Goal: Contribute content

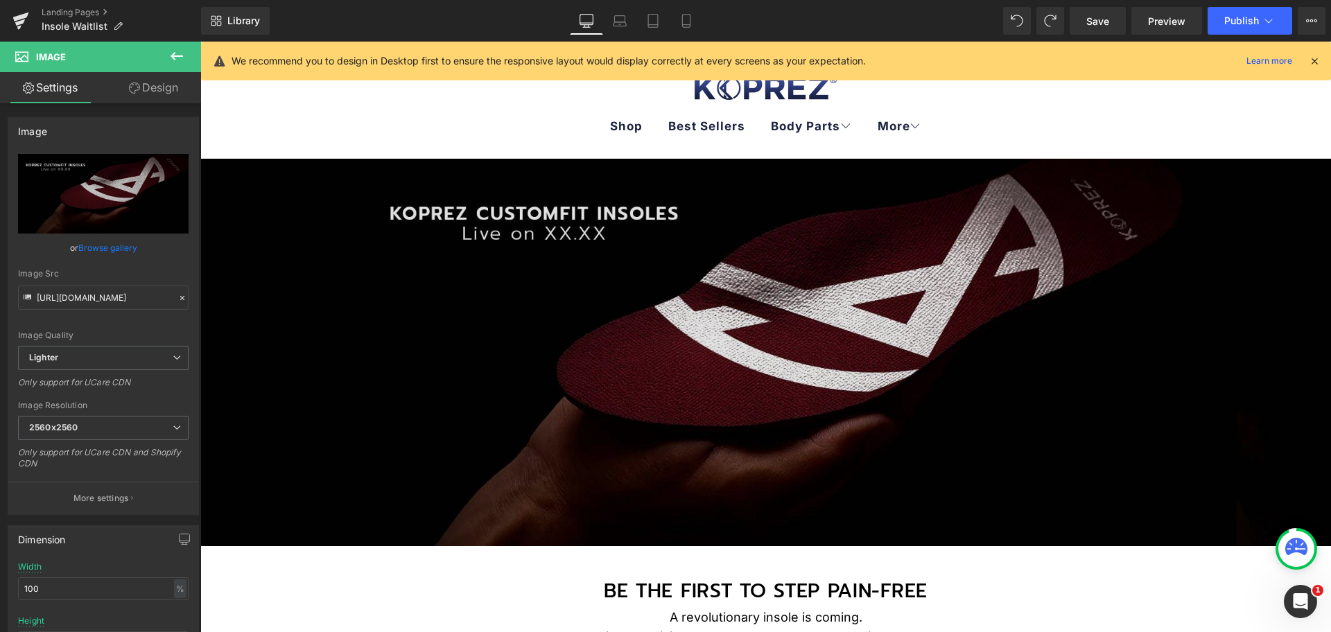
click at [715, 279] on img at bounding box center [765, 353] width 1131 height 388
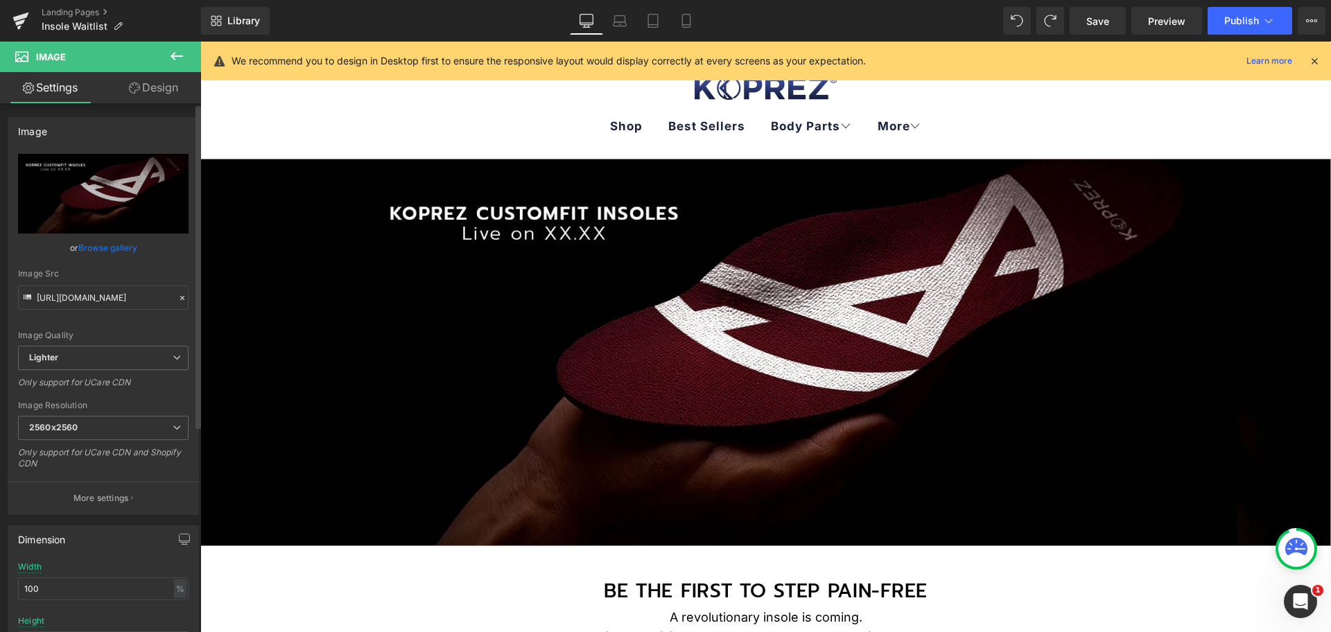
click at [110, 246] on link "Browse gallery" at bounding box center [107, 248] width 59 height 24
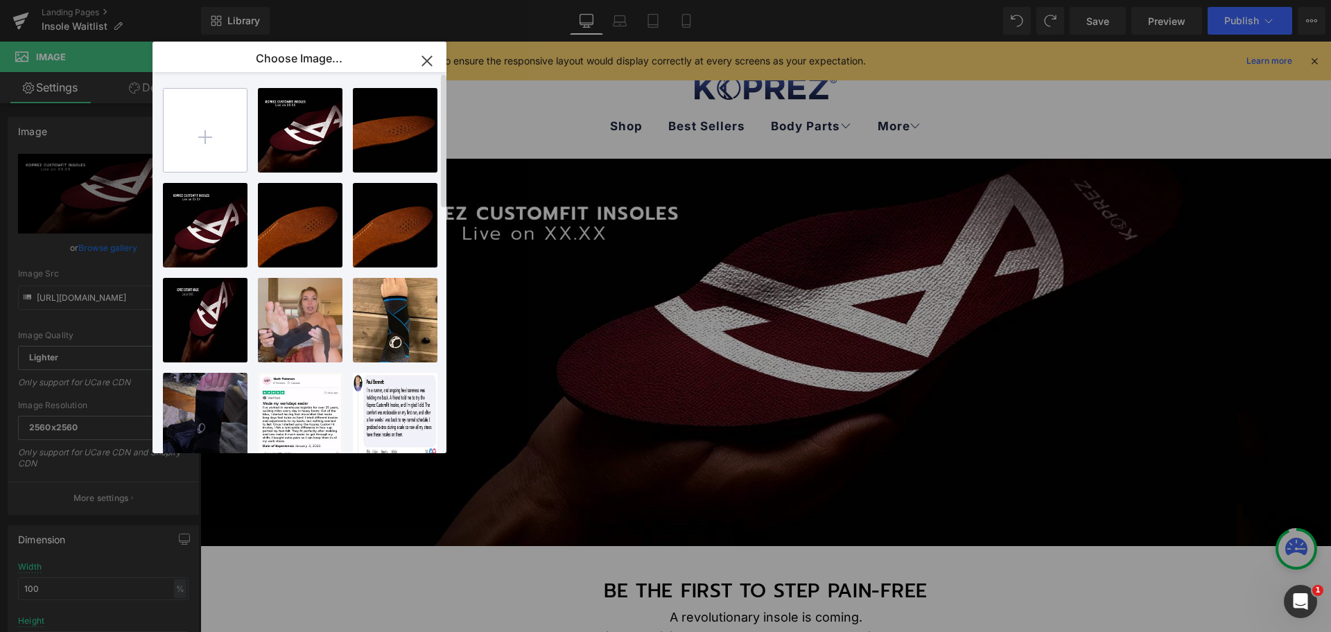
click at [206, 123] on input "file" at bounding box center [205, 130] width 83 height 83
type input "C:\fakepath\BANNER-FOR-INSOLE-1.jpg"
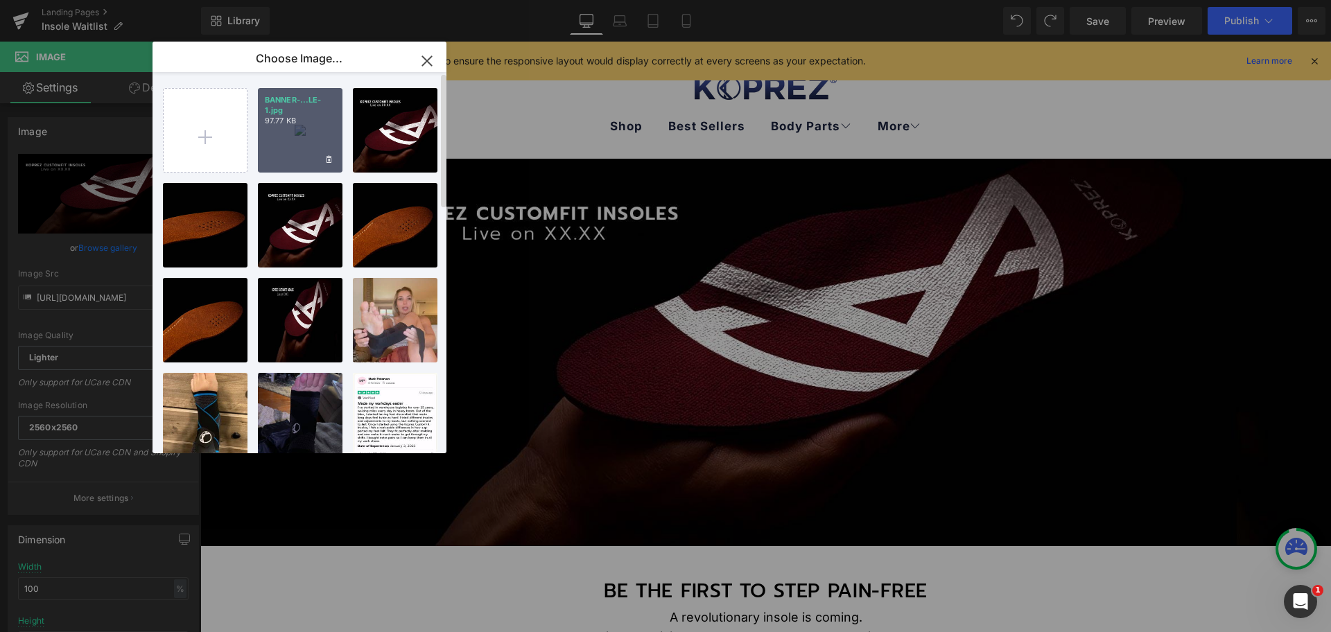
click at [302, 141] on div "BANNER-...LE-1.jpg 97.77 KB" at bounding box center [300, 130] width 85 height 85
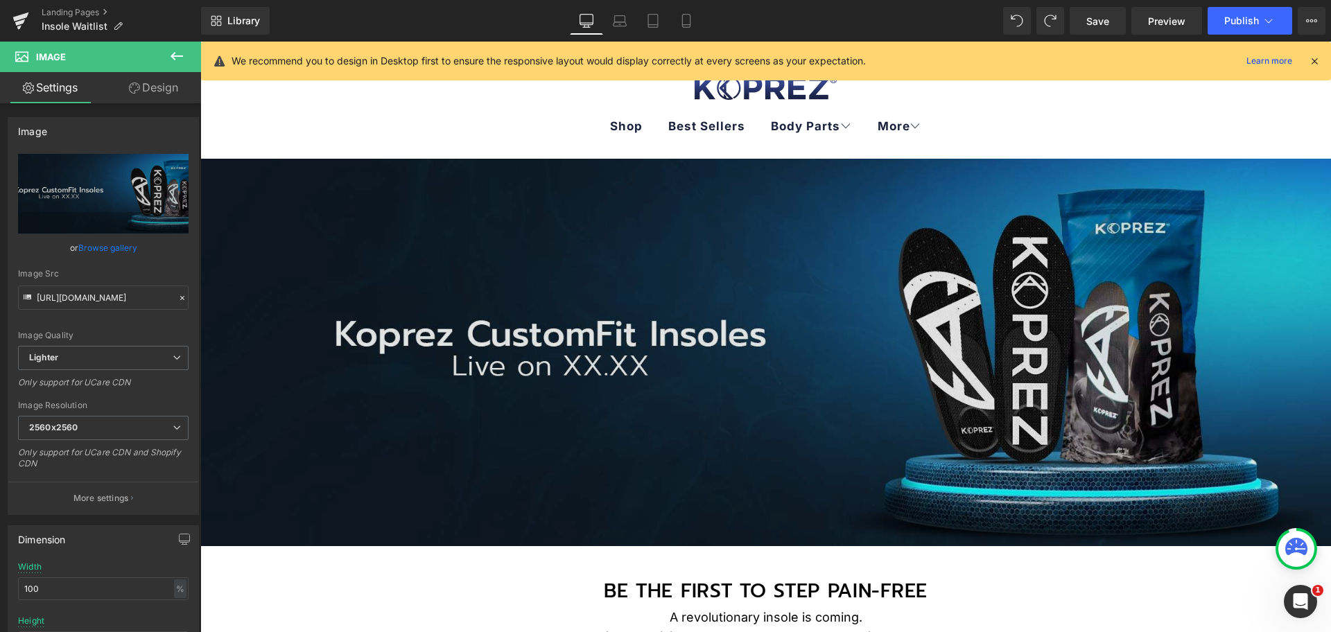
type input "[URL][DOMAIN_NAME]"
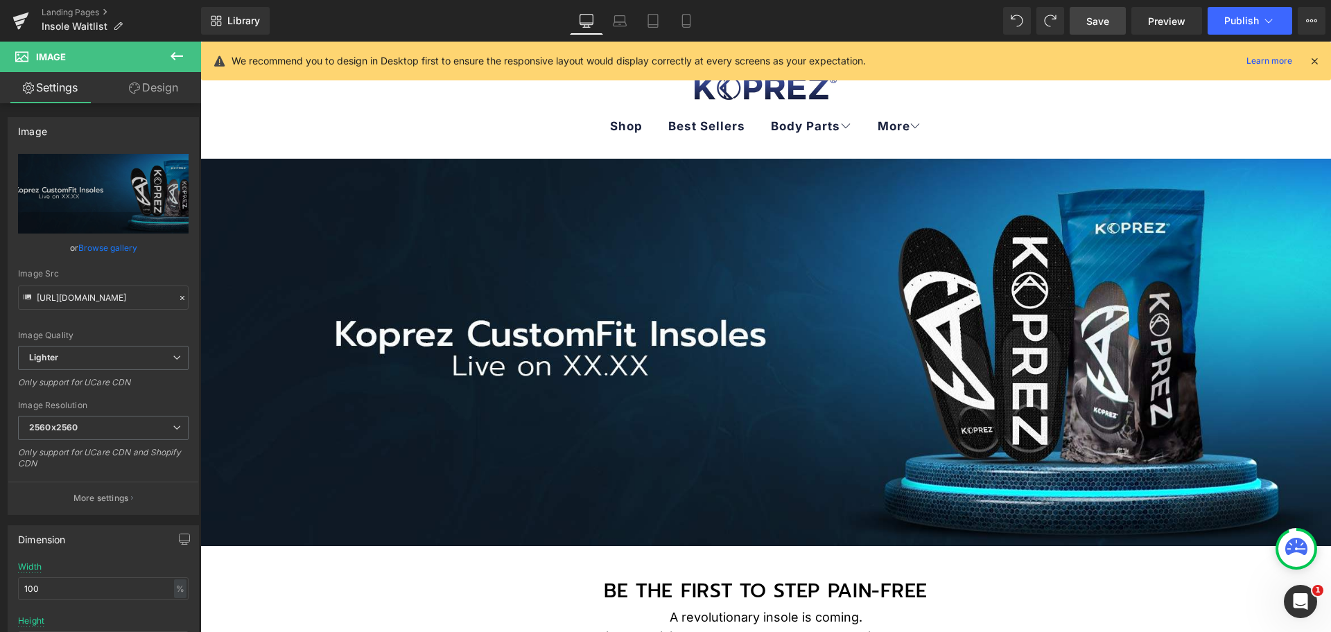
click at [1101, 18] on span "Save" at bounding box center [1097, 21] width 23 height 15
drag, startPoint x: 1300, startPoint y: 95, endPoint x: 966, endPoint y: 561, distance: 572.9
click at [966, 561] on div "BE THE FIRST TO STEP PAIN-FREE" at bounding box center [765, 576] width 1131 height 61
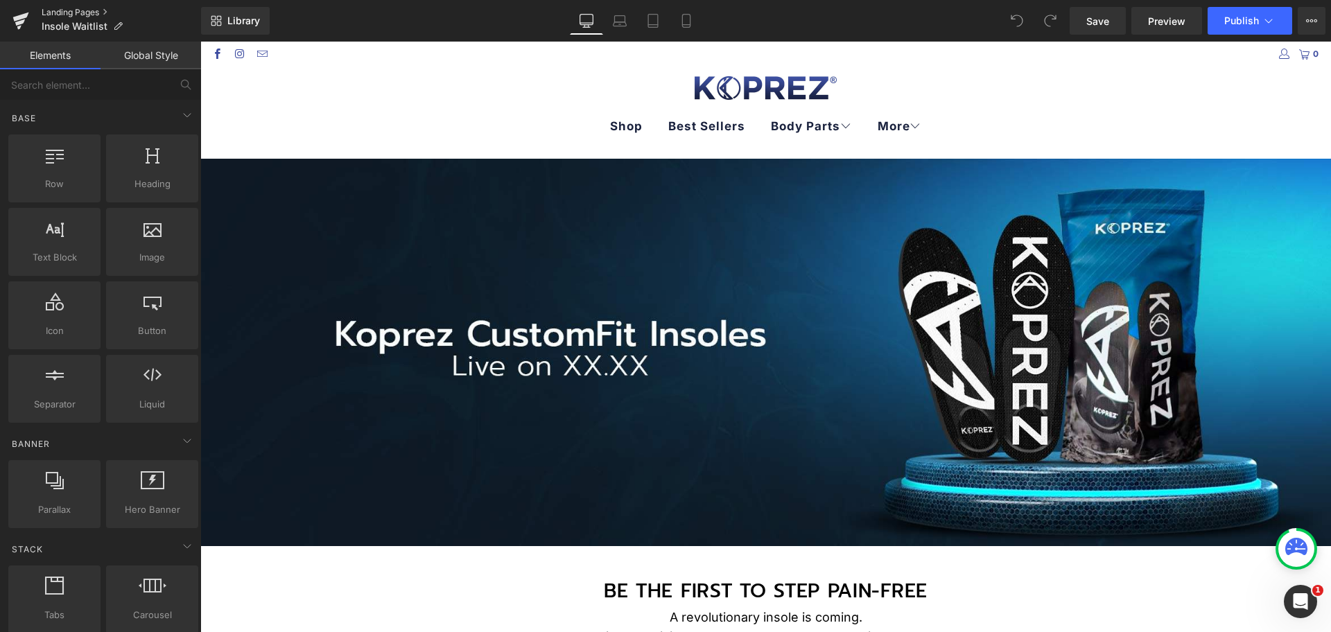
click at [58, 11] on link "Landing Pages" at bounding box center [121, 12] width 159 height 11
click at [613, 20] on icon at bounding box center [620, 21] width 14 height 14
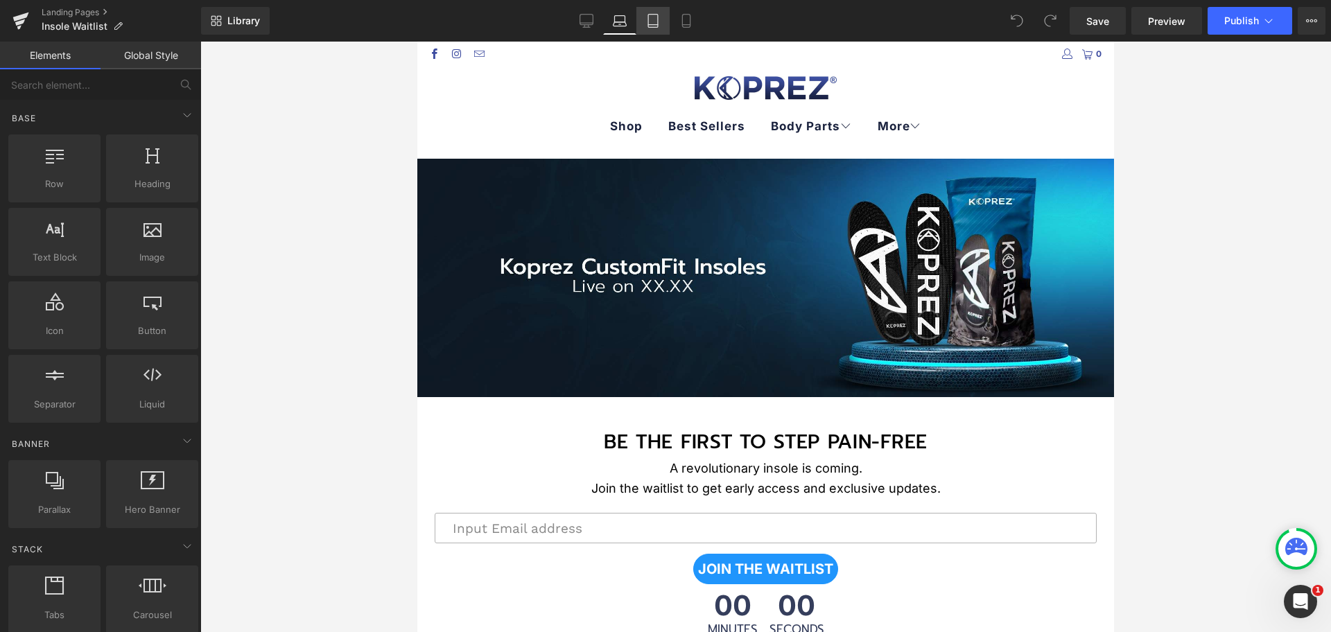
click at [659, 12] on link "Tablet" at bounding box center [652, 21] width 33 height 28
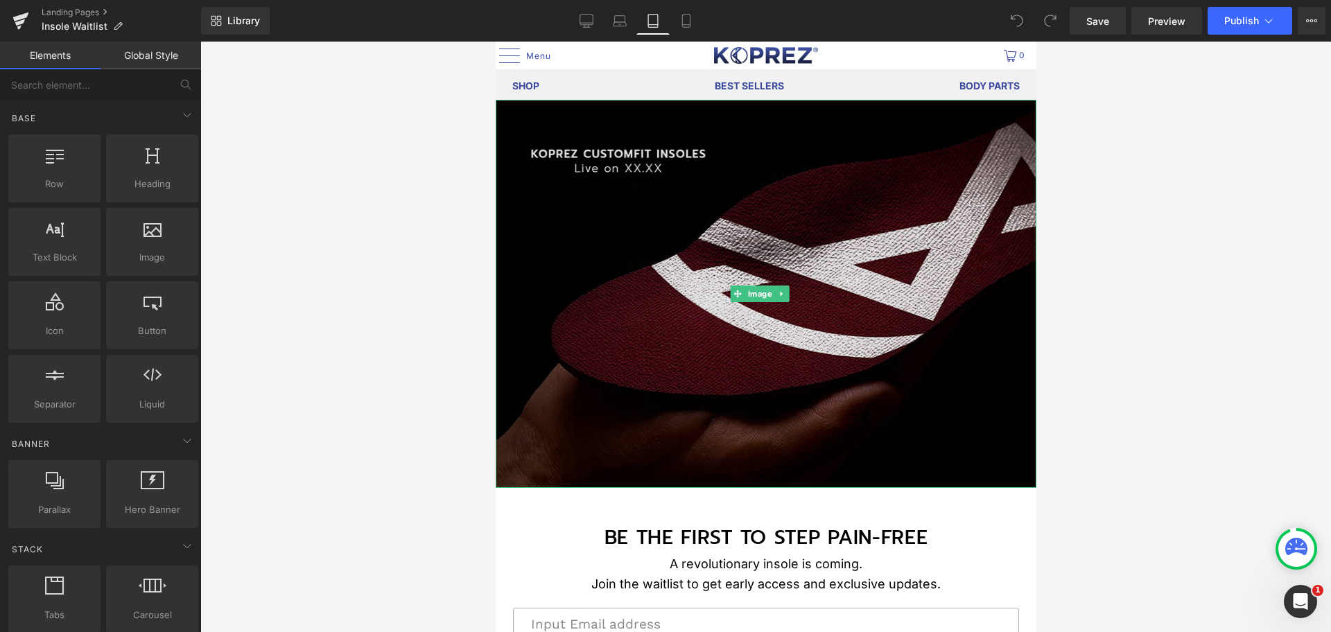
scroll to position [87, 0]
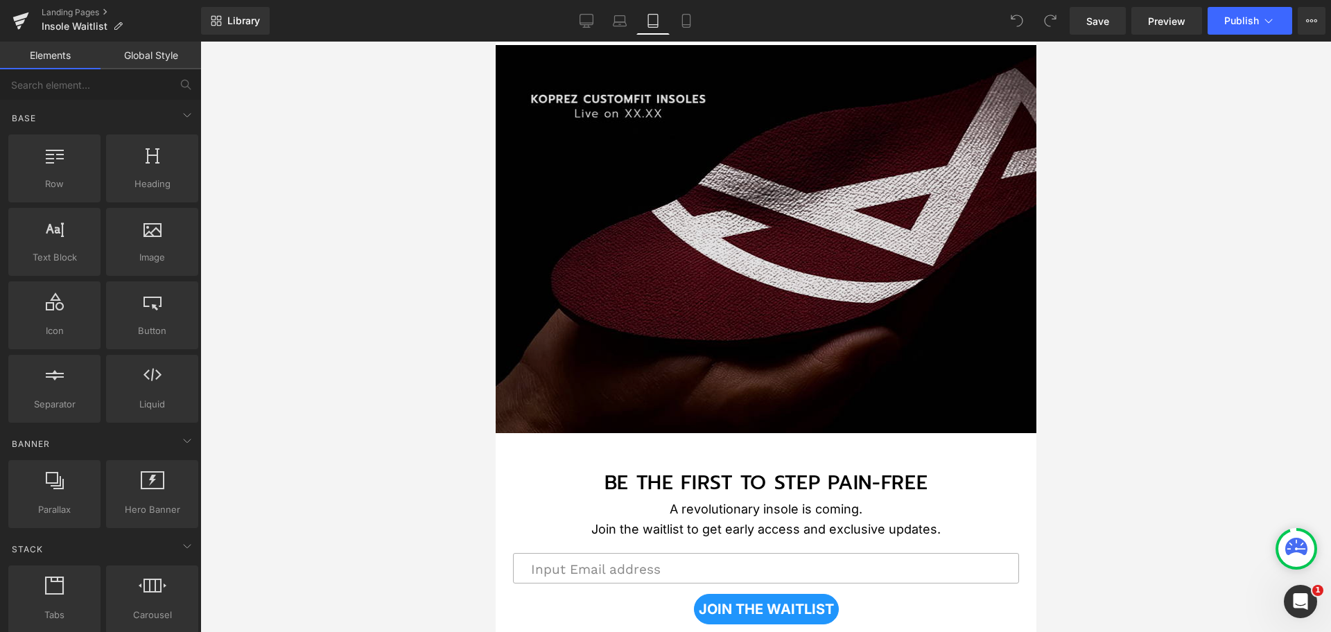
click at [677, 216] on img at bounding box center [765, 239] width 541 height 388
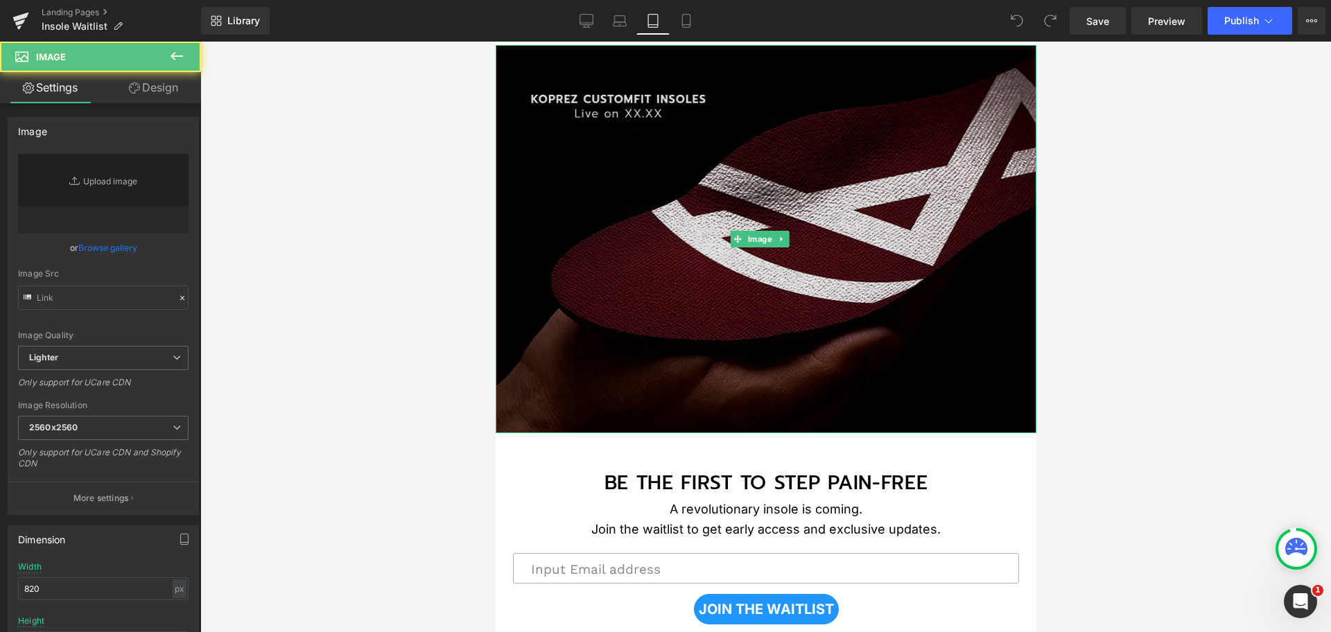
type input "https://ucarecdn.com/607667fb-d3b2-4bd5-ae98-a1e3f2f9fad7/-/format/auto/-/previ…"
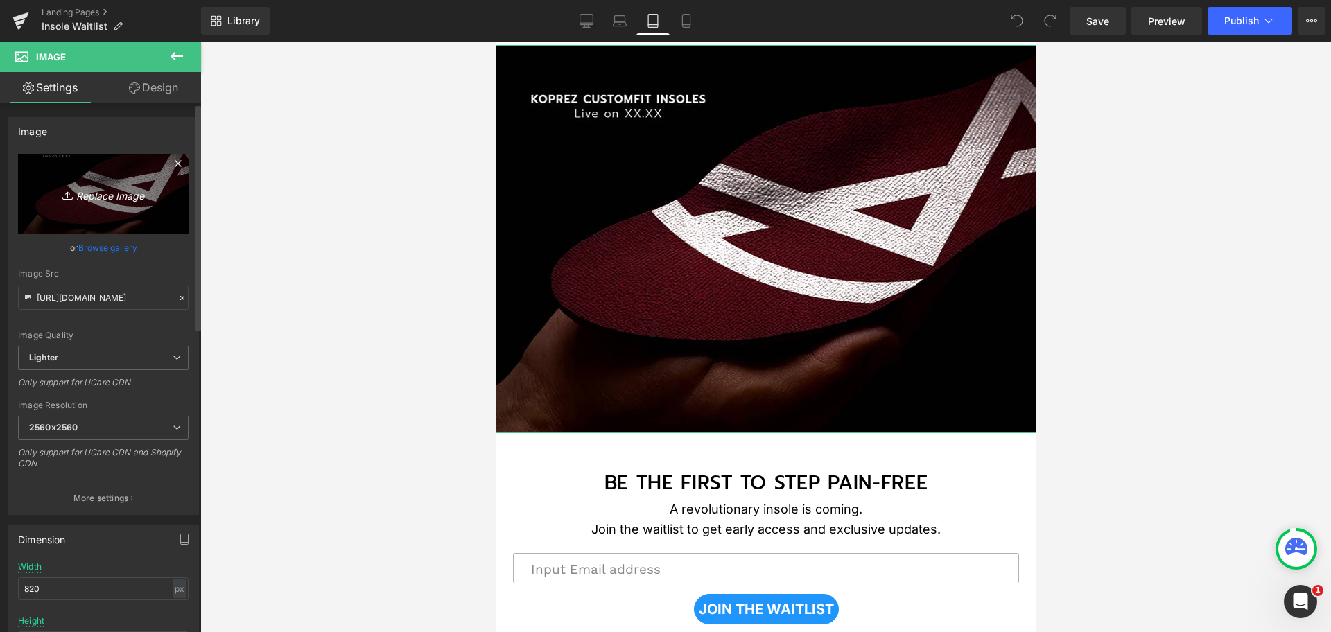
click at [111, 195] on icon "Replace Image" at bounding box center [103, 193] width 111 height 17
type input "C:\fakepath\BANNER-FOR-INSOLE_TABLET.jpg"
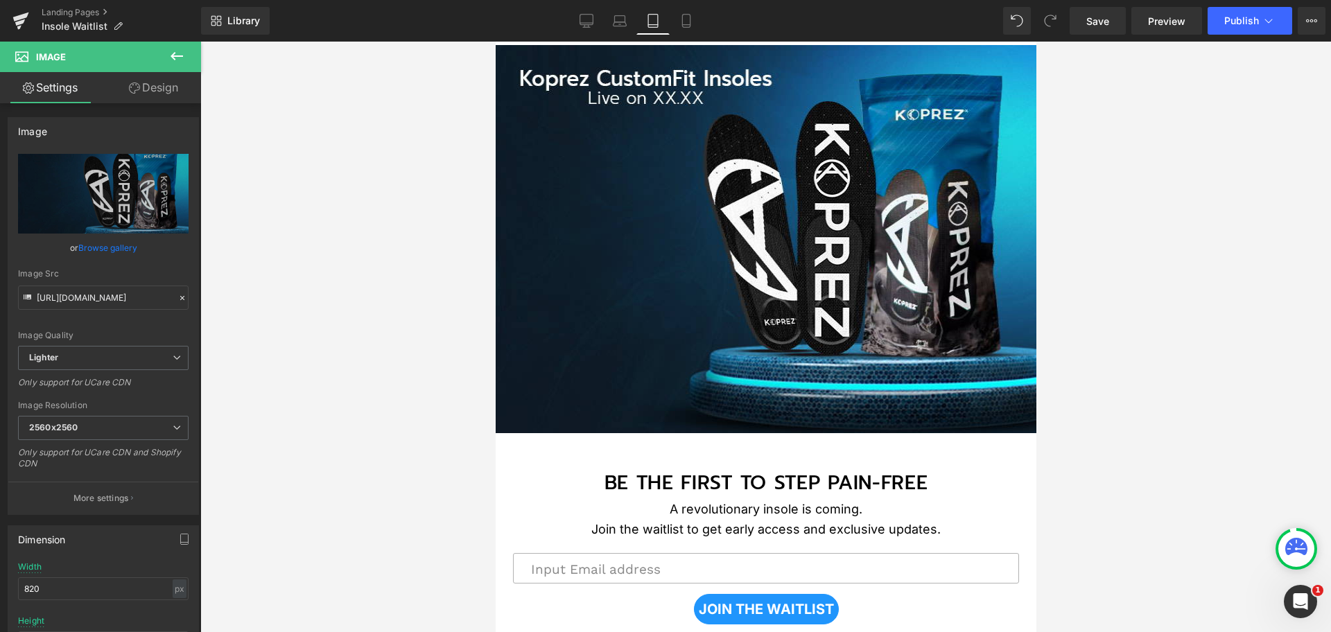
type input "https://ucarecdn.com/73ad2f99-c764-4406-9521-7f3fde8adb9a/-/format/auto/-/previ…"
click at [690, 25] on icon at bounding box center [686, 25] width 8 height 0
type input "428"
type input "340"
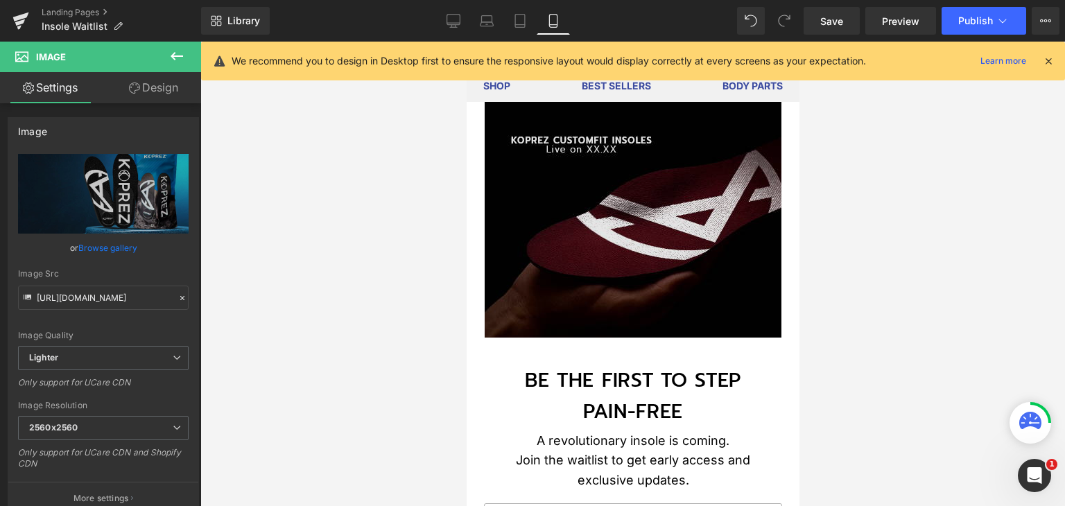
click at [636, 216] on div "Image" at bounding box center [632, 220] width 333 height 236
click at [636, 216] on span "Image" at bounding box center [627, 219] width 30 height 17
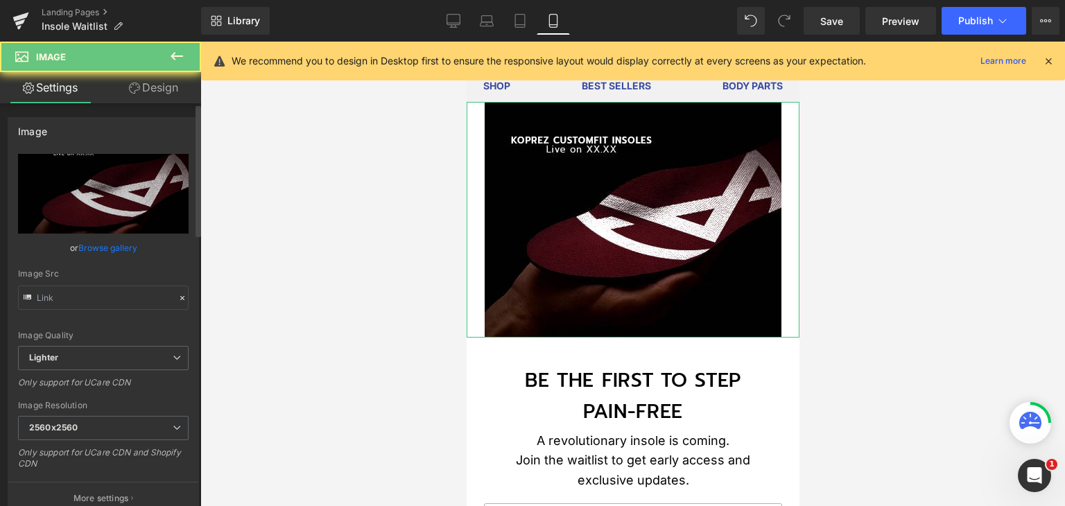
type input "https://ucarecdn.com/ba9fcdcc-1f4a-4eef-821d-d75c5d8ff3e7/-/format/auto/-/previ…"
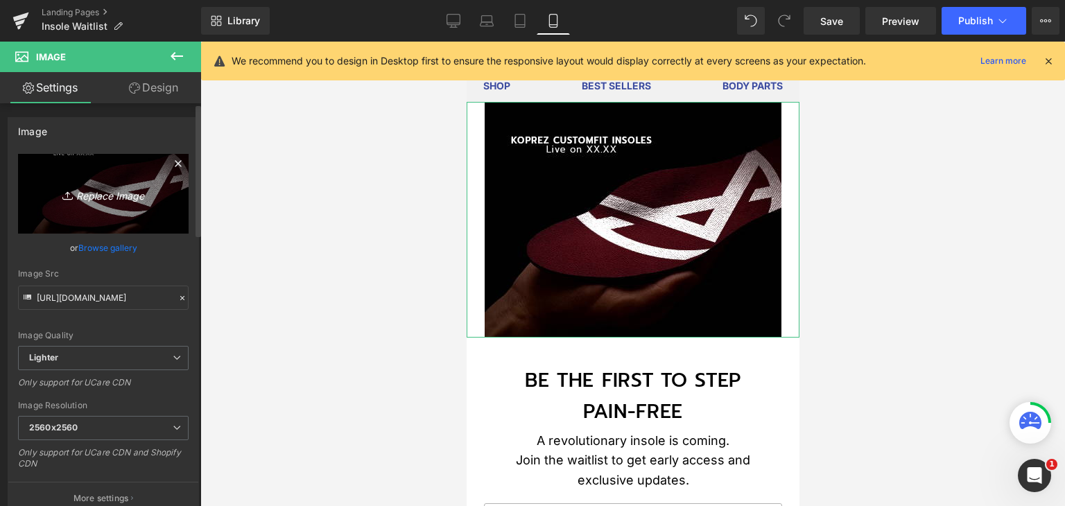
click at [121, 199] on icon "Replace Image" at bounding box center [103, 193] width 111 height 17
type input "C:\fakepath\BANNER-FOR-INSOLE_MOBILE.jpg"
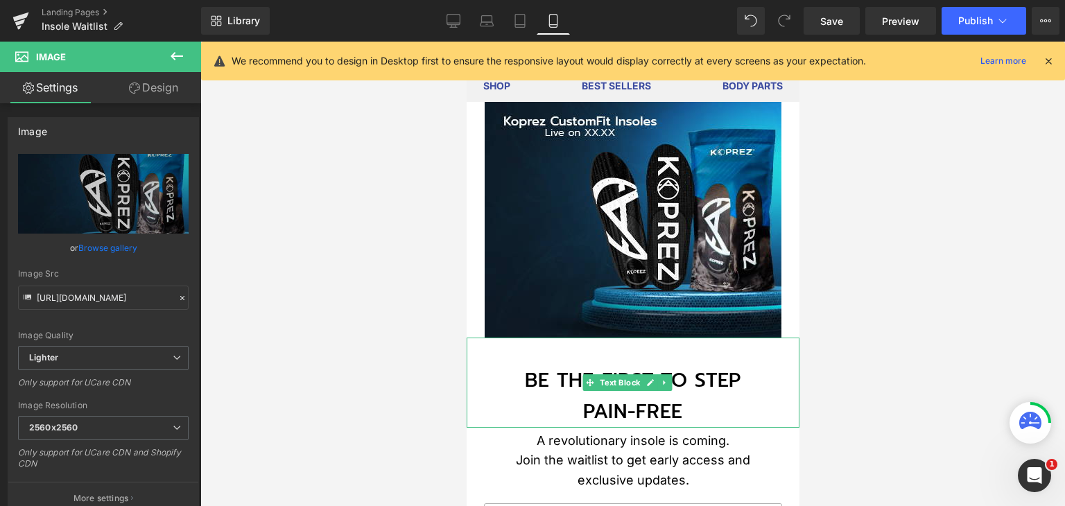
type input "https://ucarecdn.com/c4f5a182-576e-4829-b37a-b2d9164d60d1/-/format/auto/-/previ…"
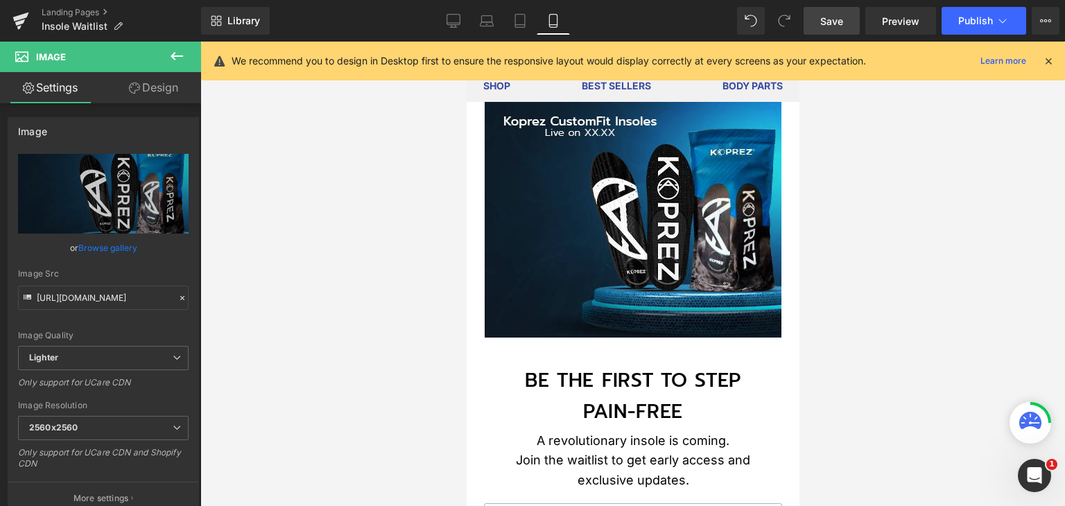
click at [838, 19] on span "Save" at bounding box center [831, 21] width 23 height 15
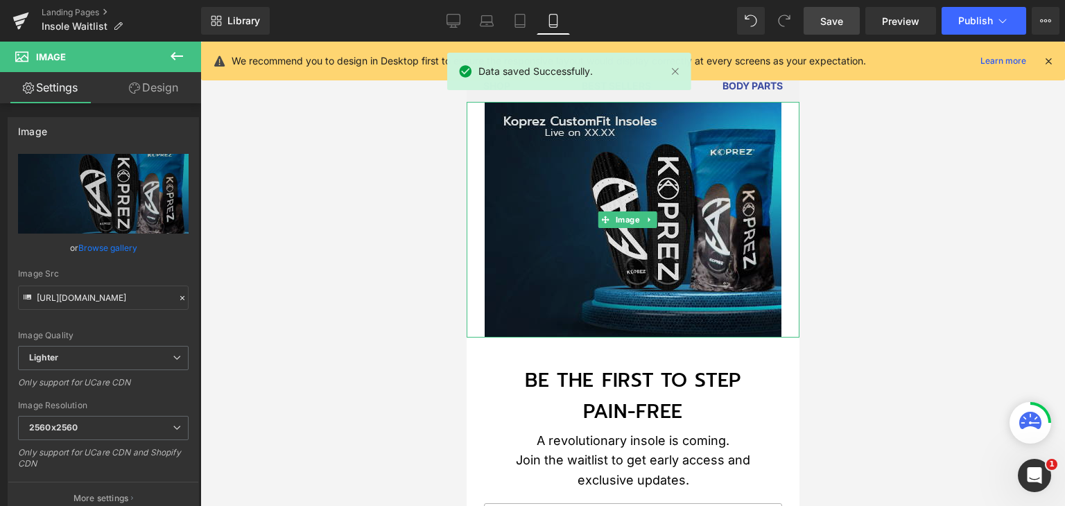
scroll to position [208, 0]
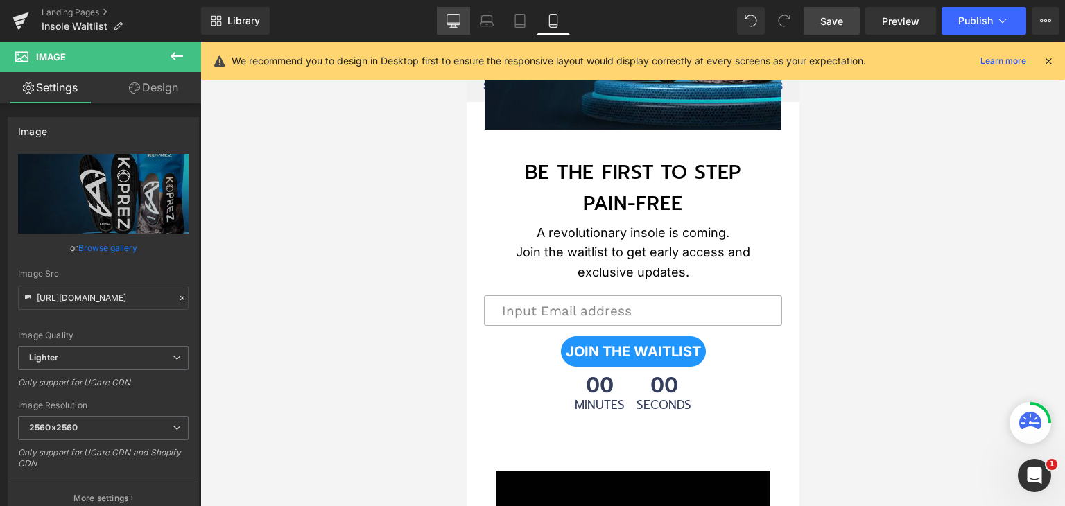
click at [457, 24] on icon at bounding box center [453, 20] width 13 height 10
type input "100"
type input "auto"
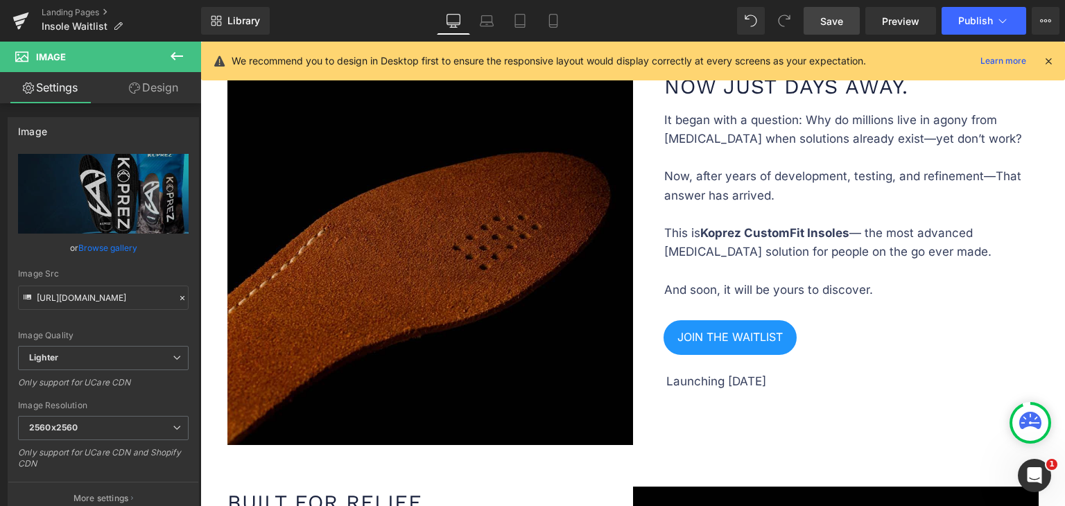
scroll to position [693, 0]
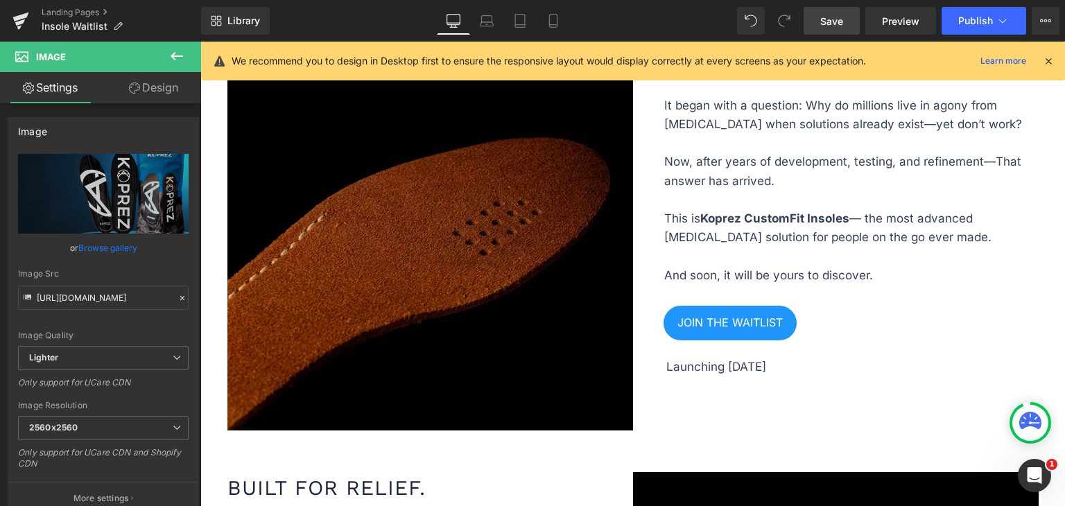
click at [428, 261] on img at bounding box center [430, 228] width 406 height 406
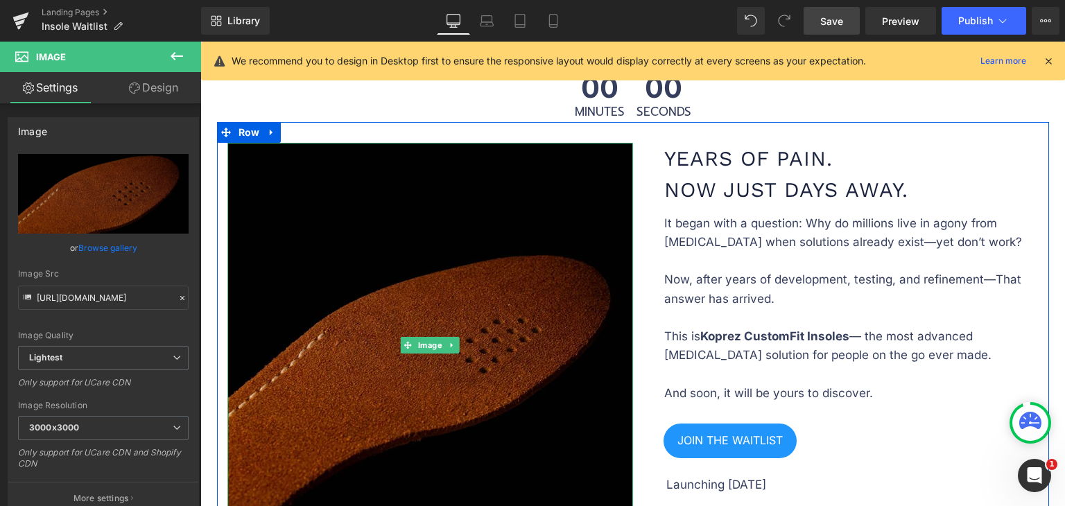
scroll to position [555, 0]
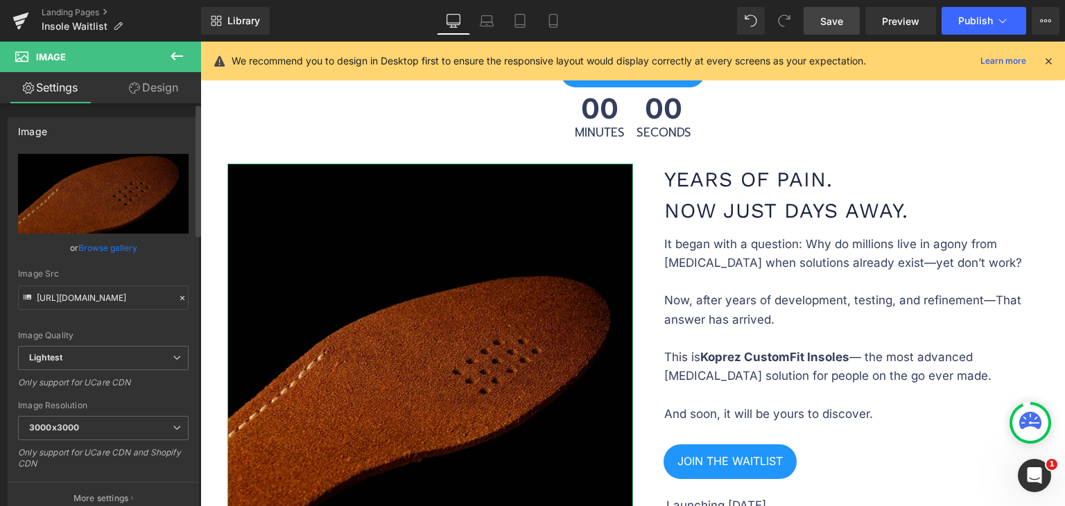
click at [101, 246] on link "Browse gallery" at bounding box center [107, 248] width 59 height 24
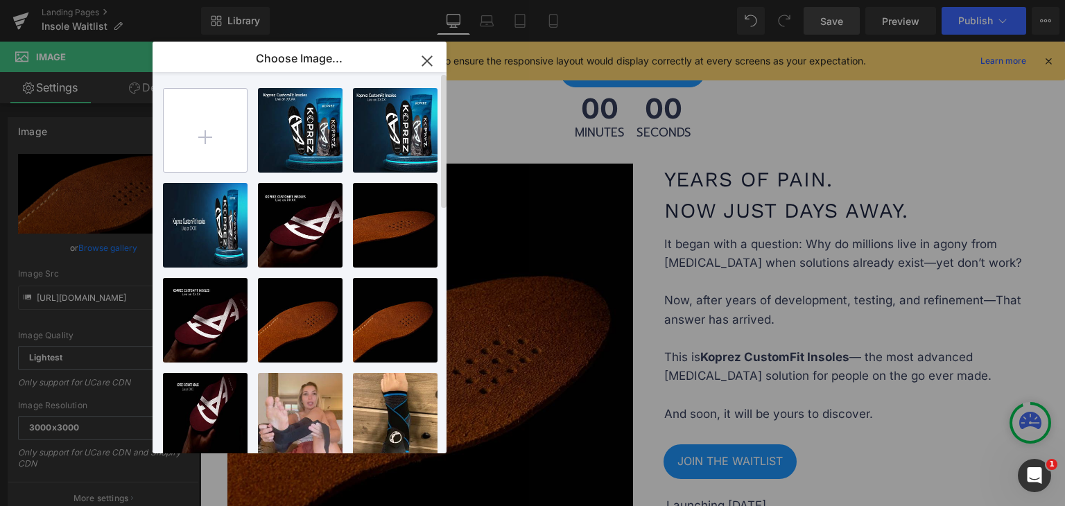
click at [207, 141] on input "file" at bounding box center [205, 130] width 83 height 83
type input "C:\fakepath\SQUARE-BANNER.jpg"
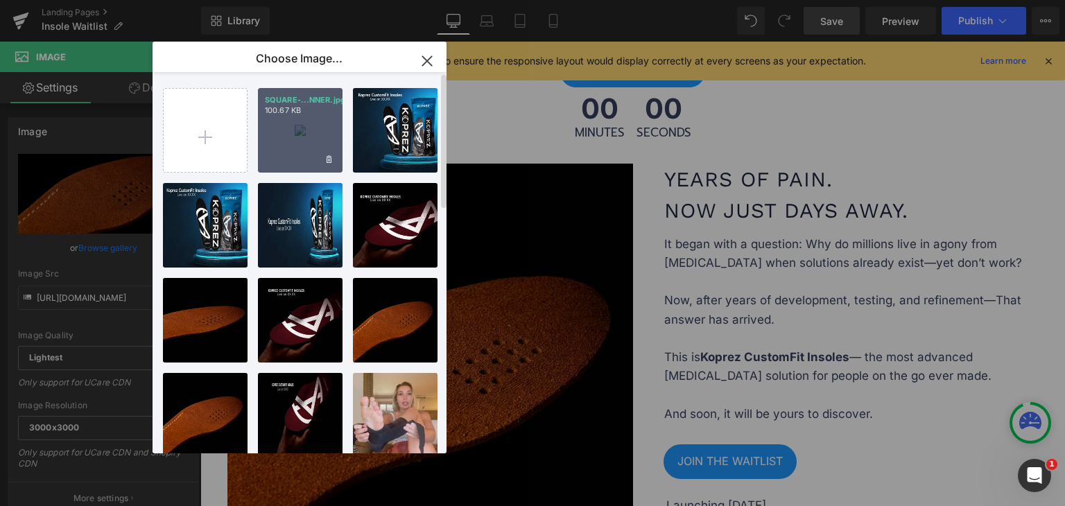
click at [312, 126] on div "SQUARE-...NNER.jpg 100.67 KB" at bounding box center [300, 130] width 85 height 85
type input "https://ucarecdn.com/dda22614-de86-4bde-b547-cbfb2be05752/-/format/auto/-/previ…"
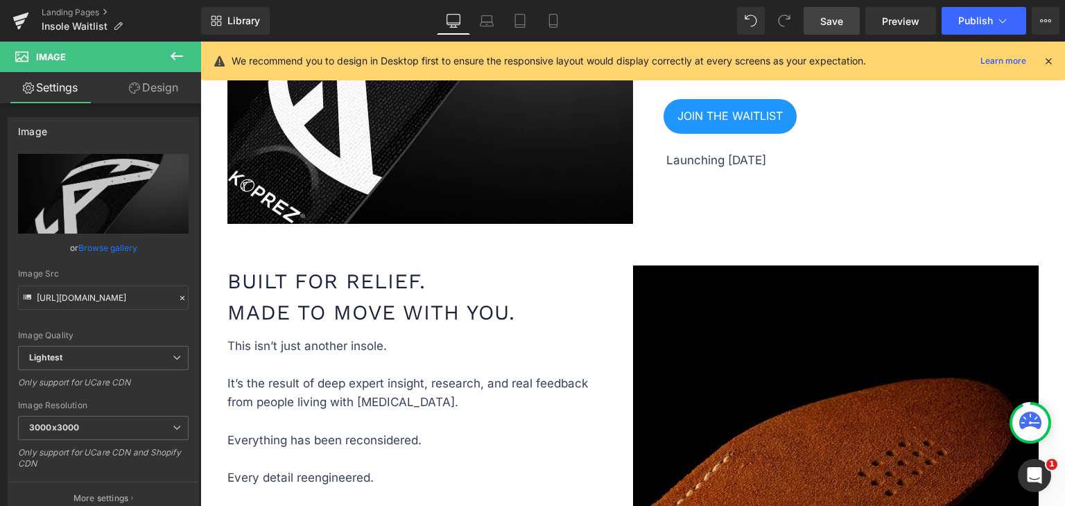
scroll to position [1040, 0]
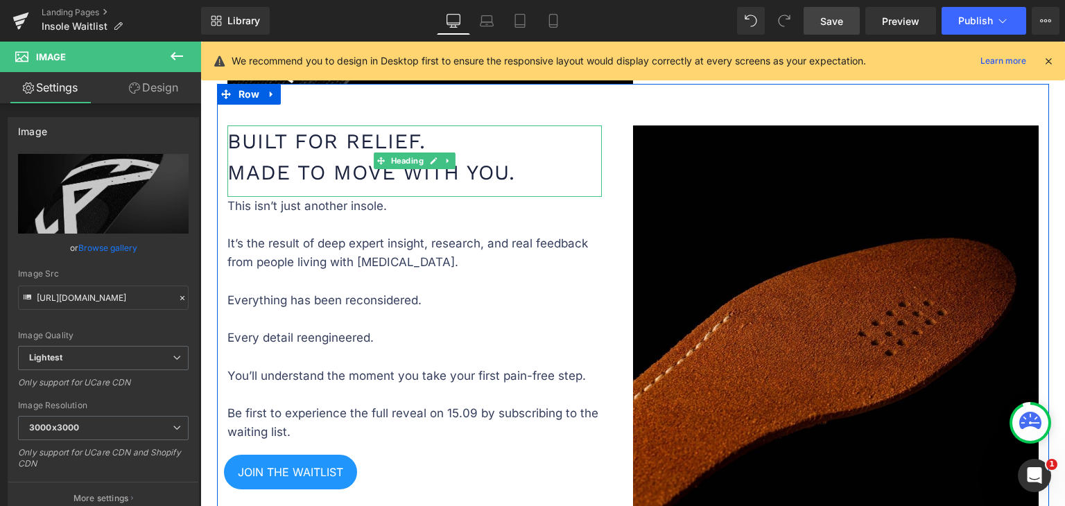
click at [489, 173] on h1 "Built for Relief. Made to Move With You." at bounding box center [414, 156] width 374 height 62
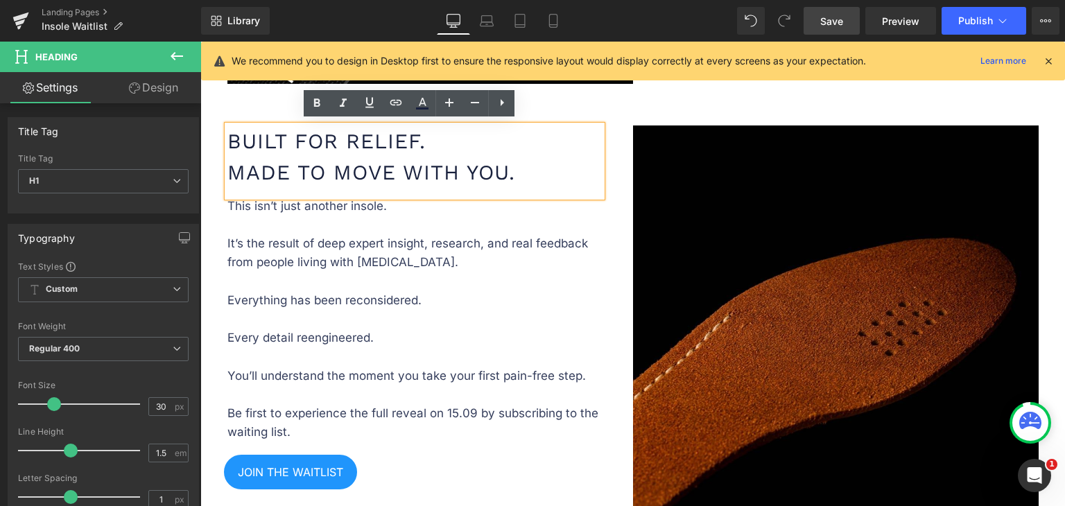
click at [495, 173] on h1 "Built for Relief. Made to Move With You." at bounding box center [414, 156] width 374 height 62
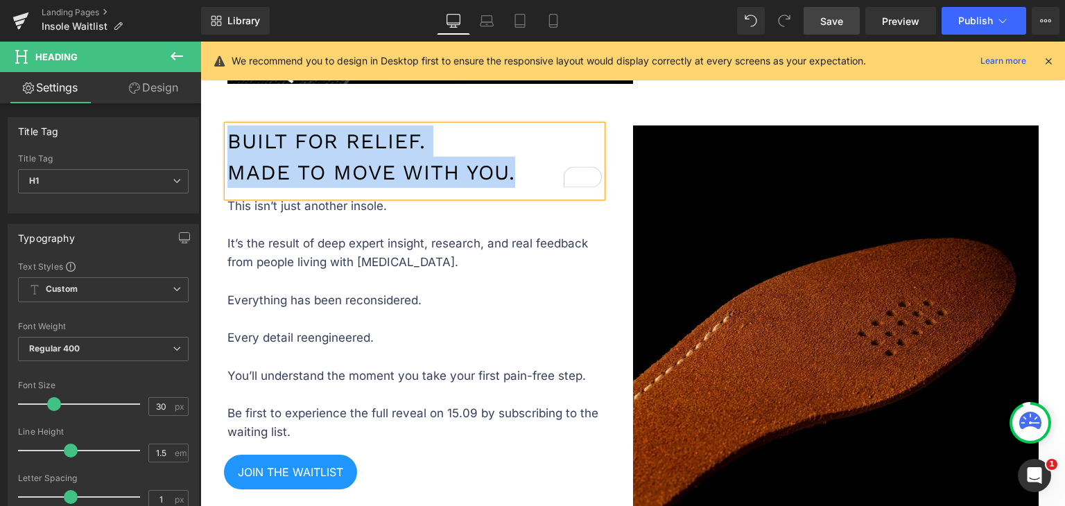
copy h1 "Built for Relief. Made to Move With You."
